Goal: Information Seeking & Learning: Understand process/instructions

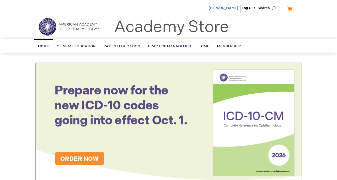
click at [222, 7] on span "[PERSON_NAME]" at bounding box center [224, 8] width 30 height 4
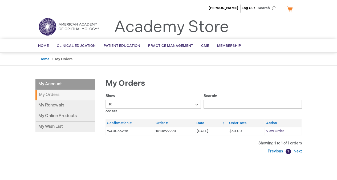
click at [278, 128] on td "View Order" at bounding box center [283, 131] width 37 height 8
click at [67, 119] on link "My Online Products" at bounding box center [64, 116] width 59 height 11
click at [26, 66] on div "Michael Donahue Log Out Search My Cart CLOSE RECENTLY ADDED ITEM(S) Close There…" at bounding box center [168, 137] width 337 height 274
click at [278, 129] on span "View Order" at bounding box center [275, 131] width 18 height 4
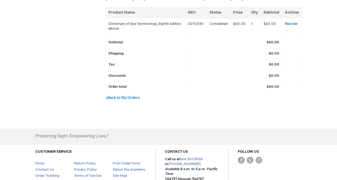
scroll to position [199, 0]
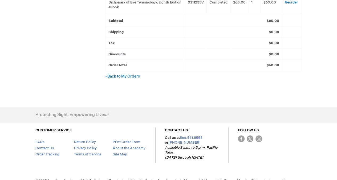
click at [116, 152] on link "Site Map" at bounding box center [120, 154] width 14 height 4
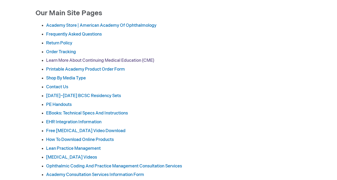
scroll to position [71, 0]
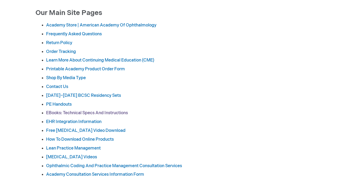
click at [93, 112] on link "eBooks: Technical Specs and Instructions" at bounding box center [87, 112] width 82 height 5
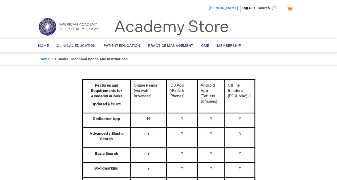
click at [234, 10] on span "[PERSON_NAME]" at bounding box center [224, 8] width 30 height 4
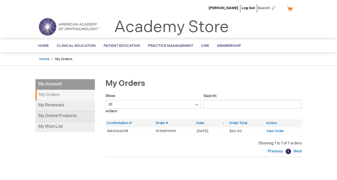
click at [61, 111] on link "My Online Products" at bounding box center [64, 116] width 59 height 11
click at [274, 130] on span "View Order" at bounding box center [275, 131] width 18 height 4
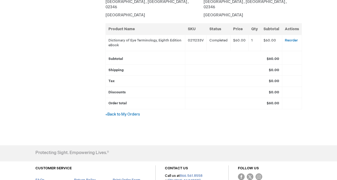
scroll to position [163, 0]
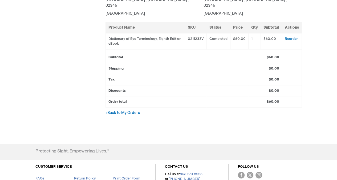
click at [215, 33] on td "Completed" at bounding box center [219, 41] width 24 height 16
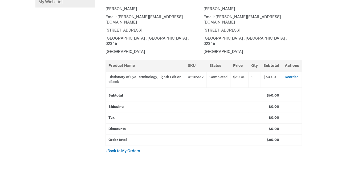
scroll to position [125, 0]
click at [293, 74] on link "Reorder" at bounding box center [291, 76] width 13 height 4
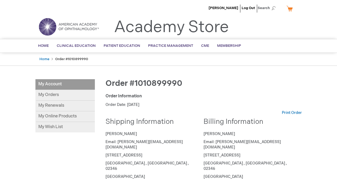
click at [223, 5] on li "[PERSON_NAME]" at bounding box center [224, 8] width 32 height 16
click at [228, 10] on span "[PERSON_NAME]" at bounding box center [224, 8] width 30 height 4
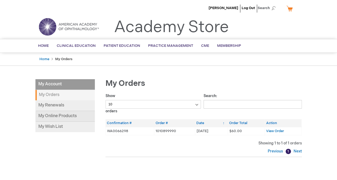
click at [47, 117] on link "My Online Products" at bounding box center [64, 116] width 59 height 11
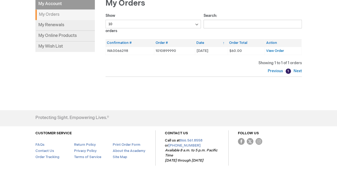
scroll to position [94, 0]
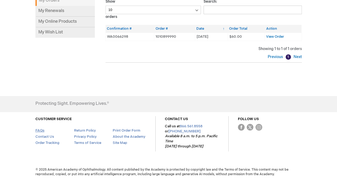
click at [40, 131] on link "FAQs" at bounding box center [39, 130] width 9 height 4
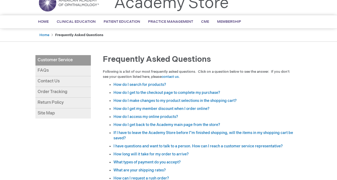
scroll to position [24, 0]
click at [149, 115] on link "How do I access my online products?" at bounding box center [146, 116] width 65 height 5
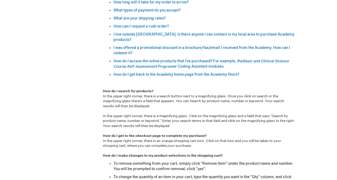
scroll to position [169, 0]
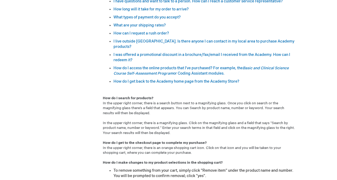
click at [143, 146] on p "How do I search for products? In the upper right corner, there is a search butt…" at bounding box center [199, 128] width 193 height 74
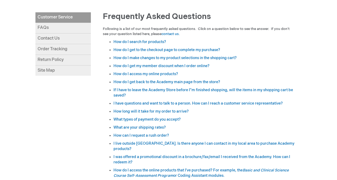
scroll to position [66, 0]
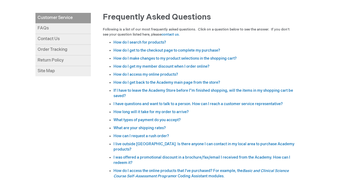
click at [49, 67] on link "Site Map" at bounding box center [62, 71] width 55 height 10
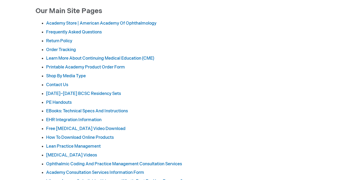
scroll to position [73, 0]
click at [117, 110] on link "eBooks: Technical Specs and Instructions" at bounding box center [87, 110] width 82 height 5
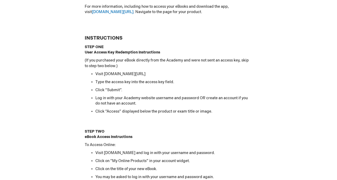
scroll to position [460, 0]
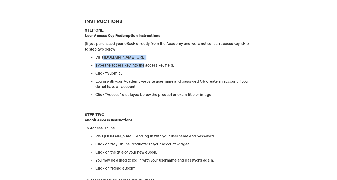
drag, startPoint x: 144, startPoint y: 50, endPoint x: 103, endPoint y: 45, distance: 40.8
click at [103, 54] on ul "Visit [DOMAIN_NAME][URL] Type the access key into the access key field. Click “…" at bounding box center [169, 75] width 168 height 43
click at [168, 41] on p "(If you purchased your eBook directly from the Academy and were not sent an acc…" at bounding box center [169, 46] width 168 height 11
drag, startPoint x: 150, startPoint y: 49, endPoint x: 88, endPoint y: 44, distance: 62.0
click at [88, 54] on ul "Visit [DOMAIN_NAME][URL] Type the access key into the access key field. Click “…" at bounding box center [169, 75] width 168 height 43
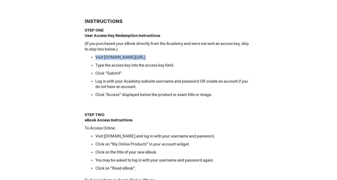
copy li "Visit [DOMAIN_NAME][URL]"
